Goal: Navigation & Orientation: Find specific page/section

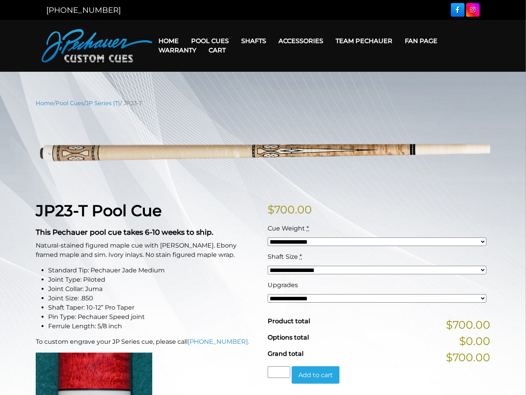
click at [111, 43] on img at bounding box center [97, 45] width 111 height 33
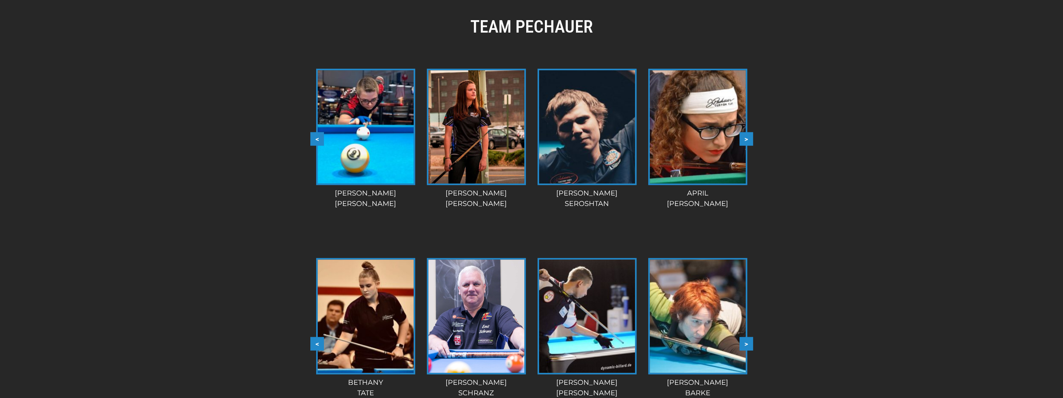
scroll to position [604, 0]
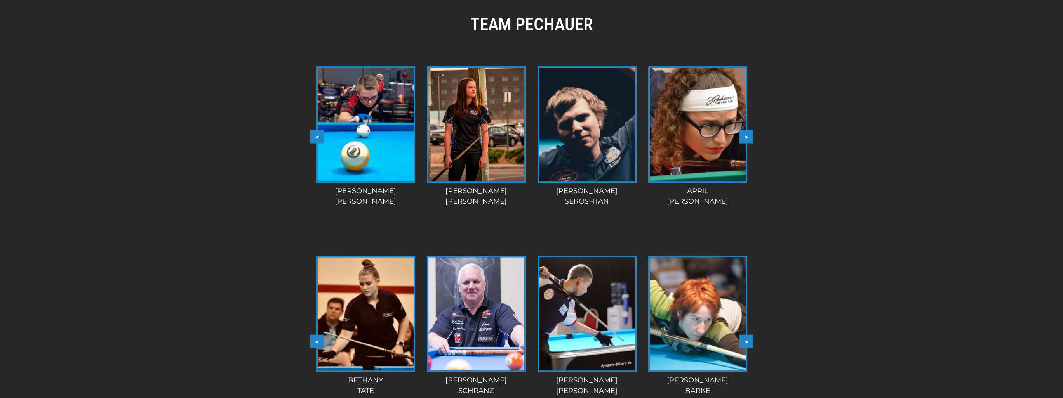
click at [525, 137] on button ">" at bounding box center [746, 137] width 14 height 14
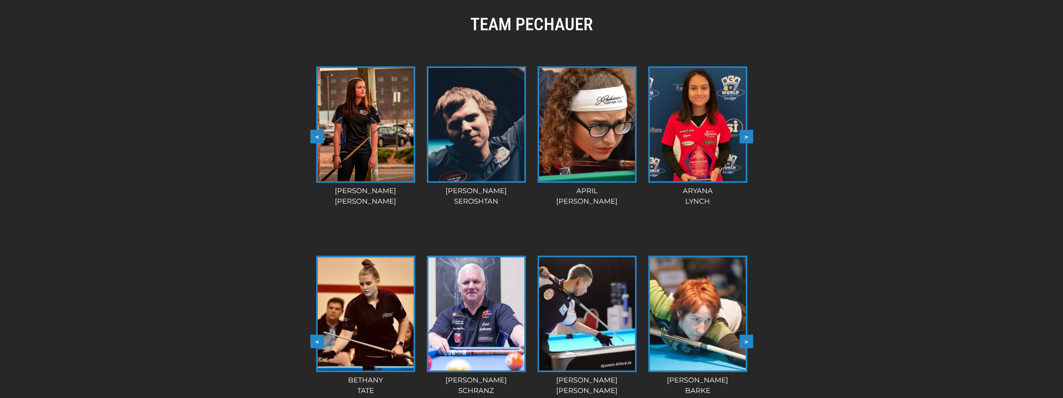
click at [525, 137] on button ">" at bounding box center [746, 137] width 14 height 14
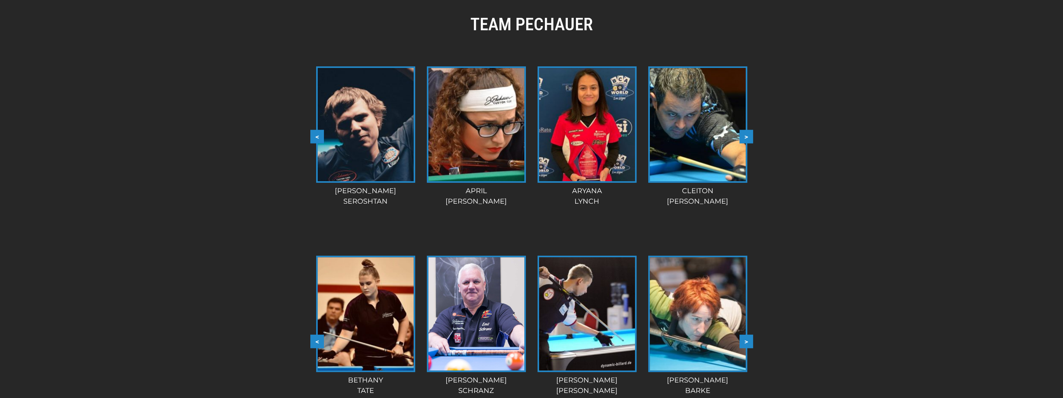
click at [525, 136] on button ">" at bounding box center [746, 137] width 14 height 14
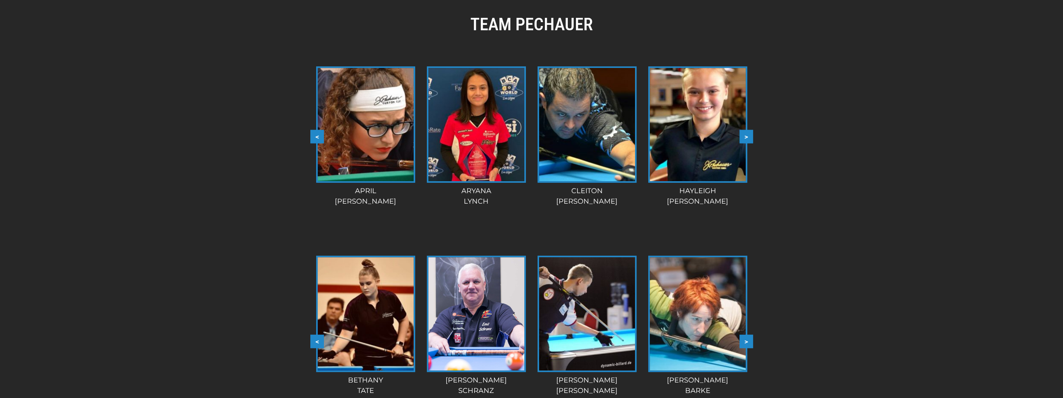
click at [525, 136] on button ">" at bounding box center [746, 137] width 14 height 14
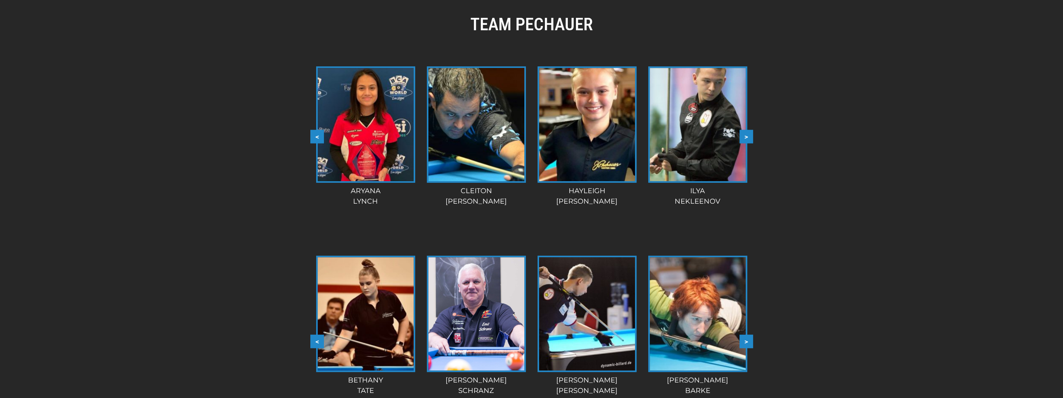
click at [525, 136] on button ">" at bounding box center [746, 137] width 14 height 14
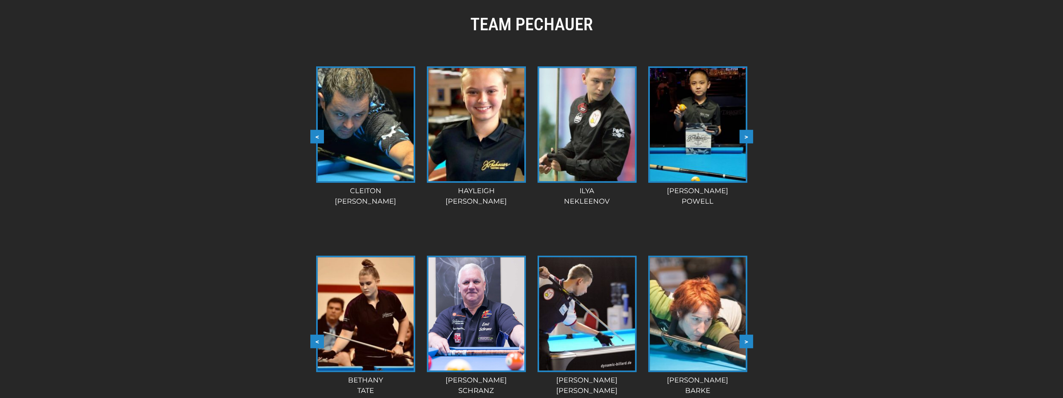
click at [525, 136] on button ">" at bounding box center [746, 137] width 14 height 14
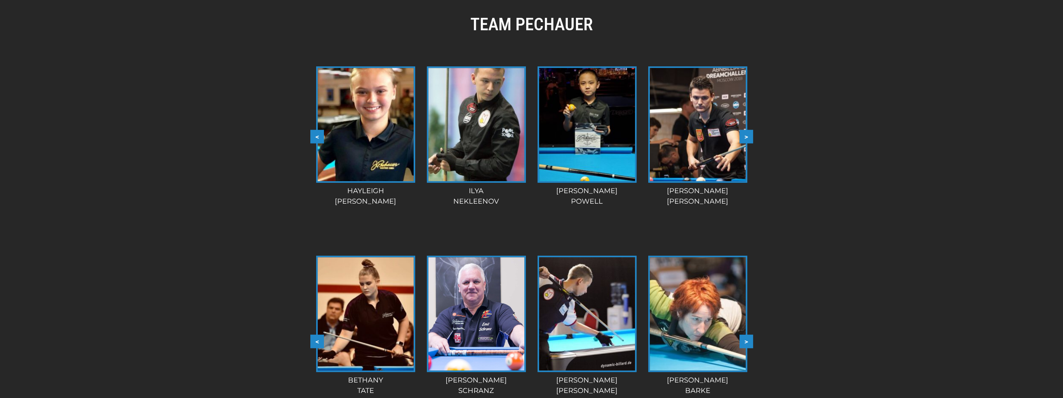
click at [525, 136] on div "TEAM PECHAUER < > slide 11 to 14 of 28 Berry Chapman Dozer Kendall Kaden Hillma…" at bounding box center [531, 231] width 1063 height 489
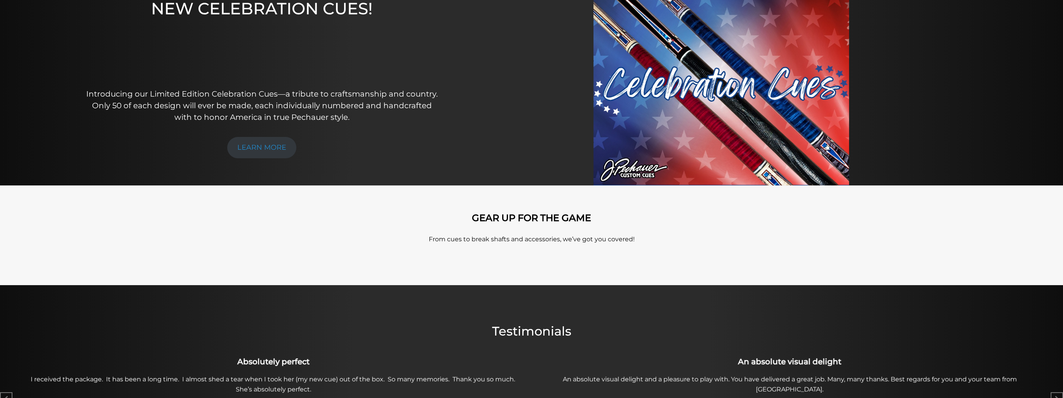
scroll to position [0, 0]
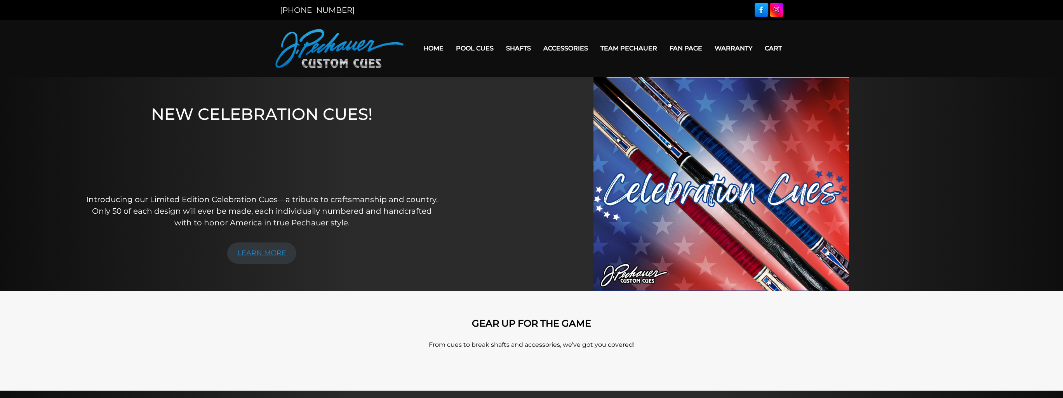
click at [265, 256] on link "LEARN MORE" at bounding box center [261, 253] width 69 height 21
click at [434, 48] on link "Home" at bounding box center [433, 48] width 33 height 20
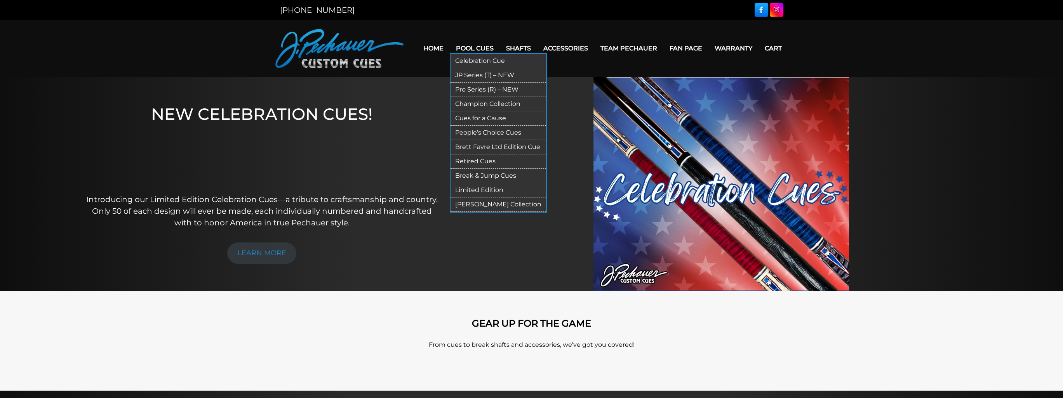
click at [483, 59] on link "Celebration Cue" at bounding box center [498, 61] width 96 height 14
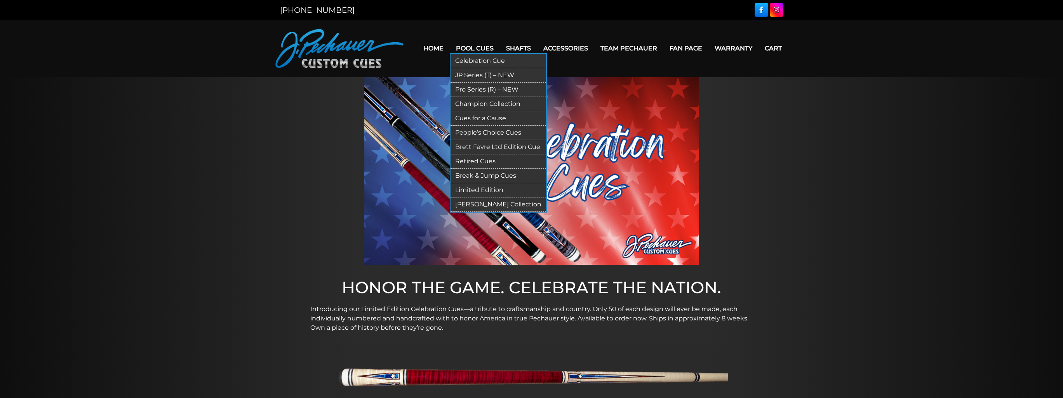
click at [502, 90] on link "Pro Series (R) – NEW" at bounding box center [498, 90] width 96 height 14
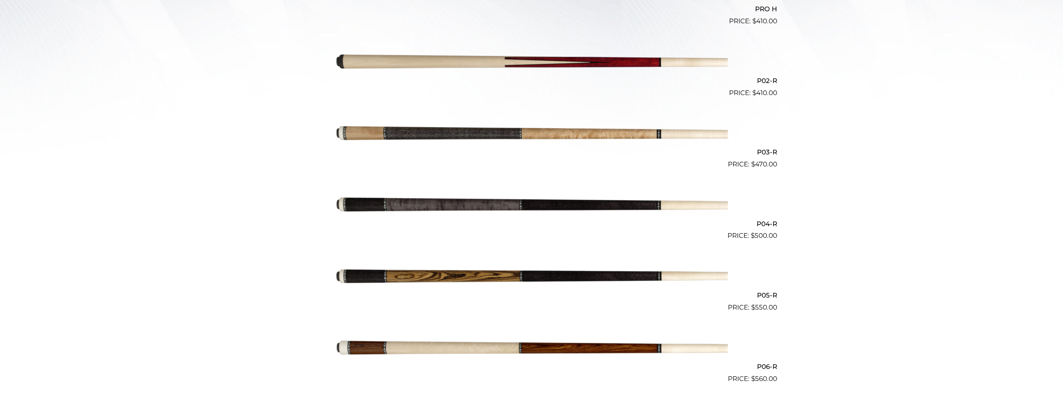
scroll to position [323, 0]
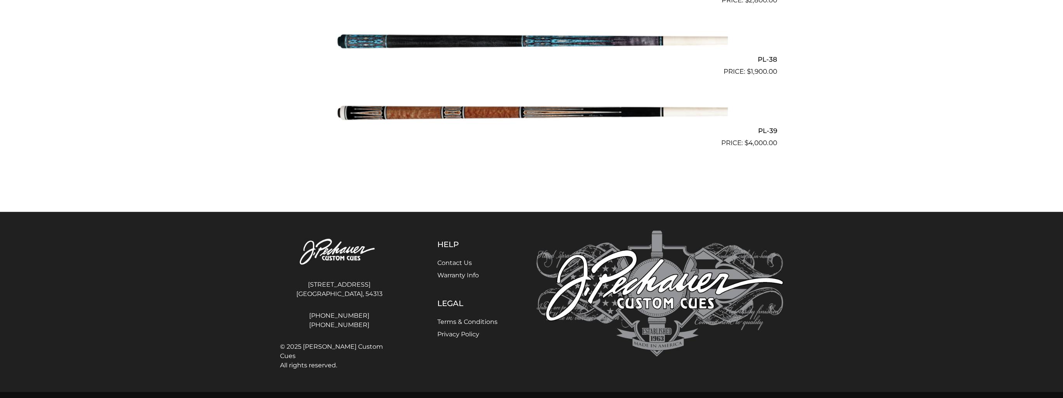
scroll to position [10940, 0]
